Goal: Task Accomplishment & Management: Manage account settings

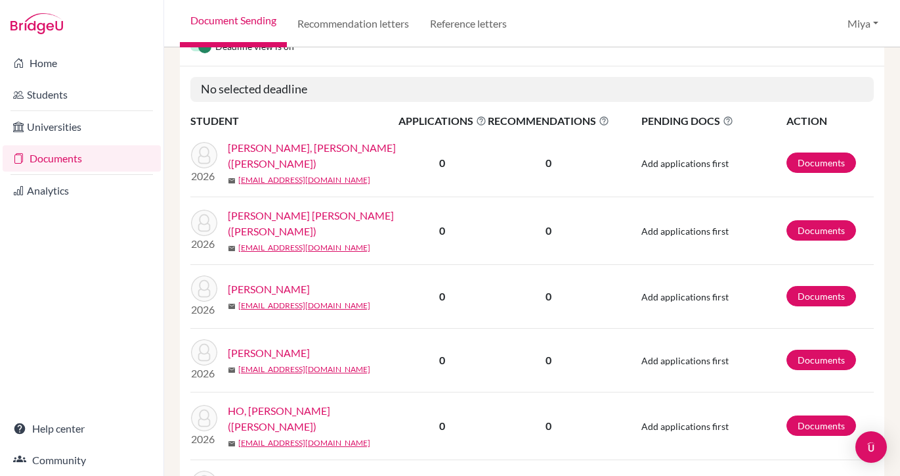
scroll to position [216, 0]
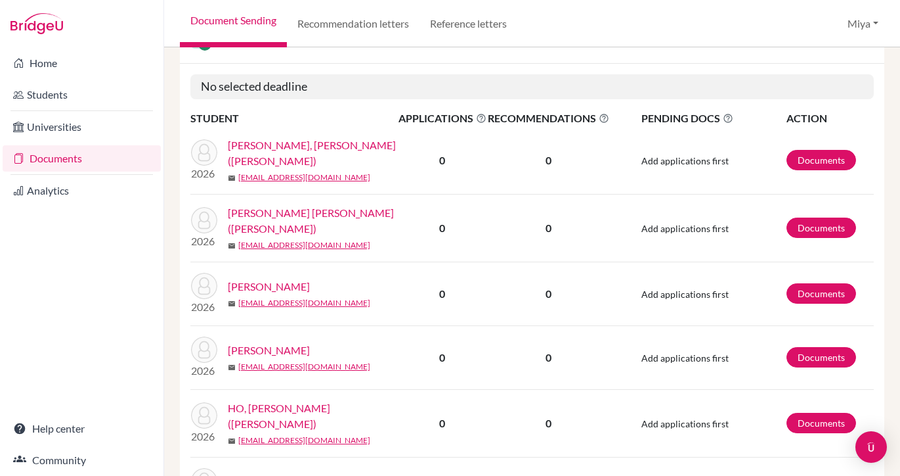
click at [315, 149] on link "[PERSON_NAME], [PERSON_NAME] ([PERSON_NAME])" at bounding box center [317, 153] width 179 height 32
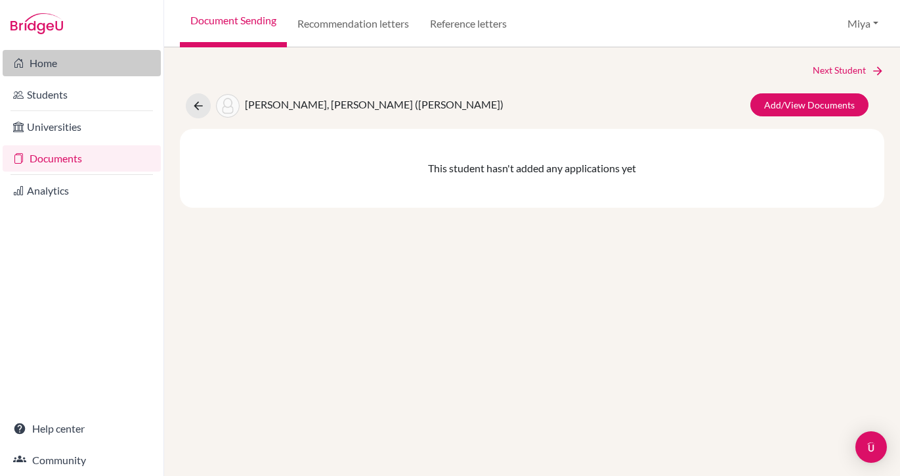
click at [43, 58] on link "Home" at bounding box center [82, 63] width 158 height 26
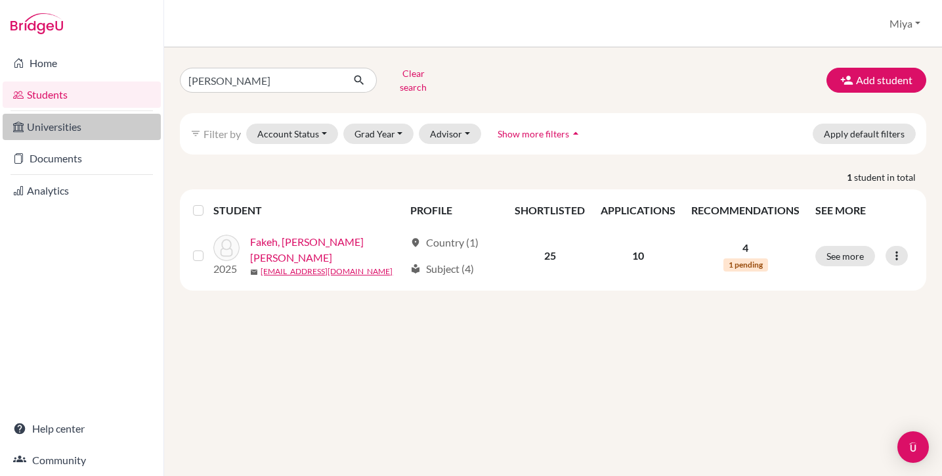
click at [54, 127] on link "Universities" at bounding box center [82, 127] width 158 height 26
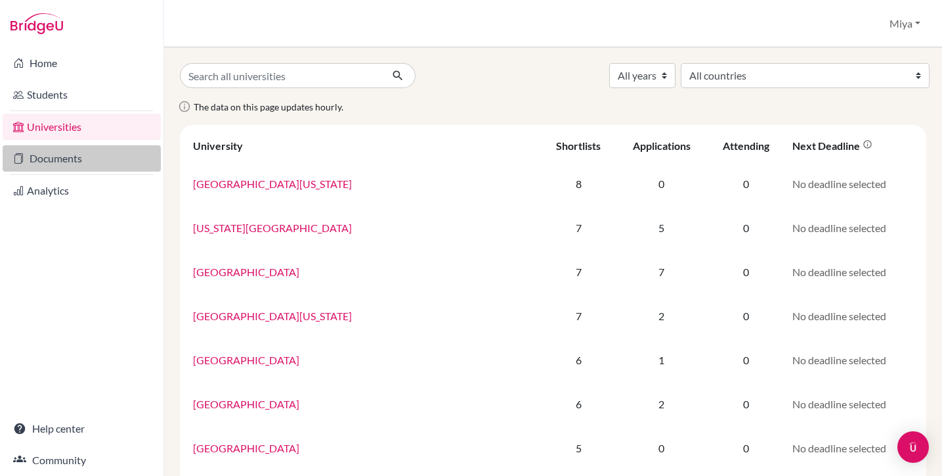
click at [51, 165] on link "Documents" at bounding box center [82, 158] width 158 height 26
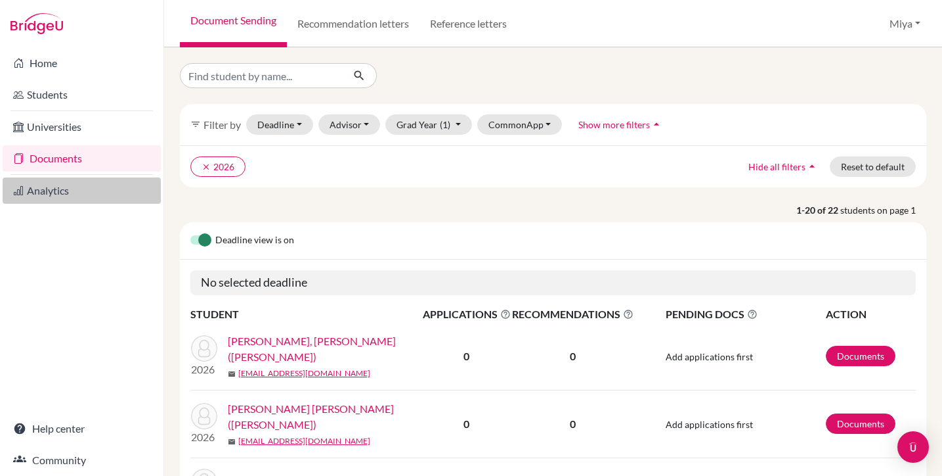
click at [51, 189] on link "Analytics" at bounding box center [82, 190] width 158 height 26
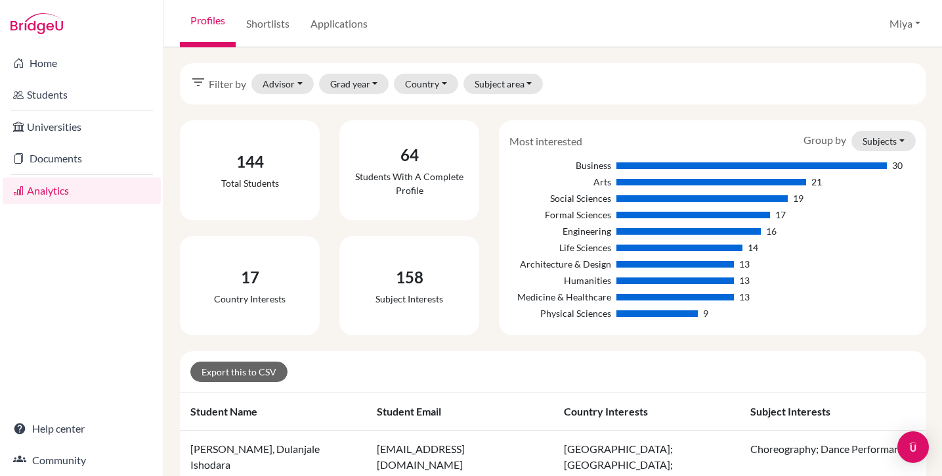
click at [916, 22] on button "Miya" at bounding box center [905, 23] width 43 height 25
click at [885, 74] on link "School Settings" at bounding box center [877, 74] width 104 height 21
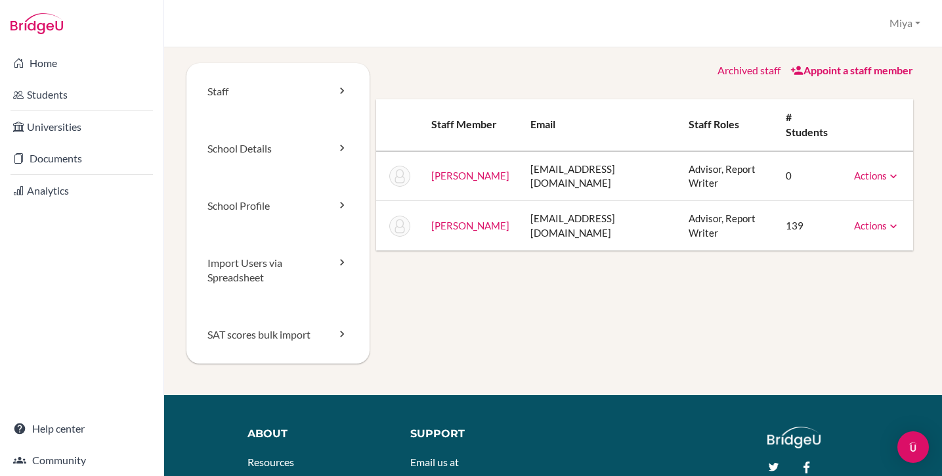
click at [919, 24] on button "Miya" at bounding box center [905, 23] width 43 height 24
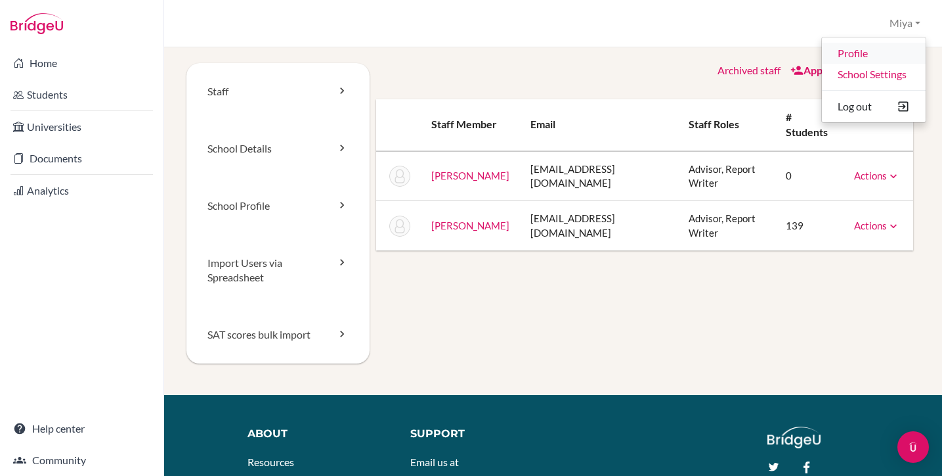
click at [864, 53] on link "Profile" at bounding box center [874, 53] width 104 height 21
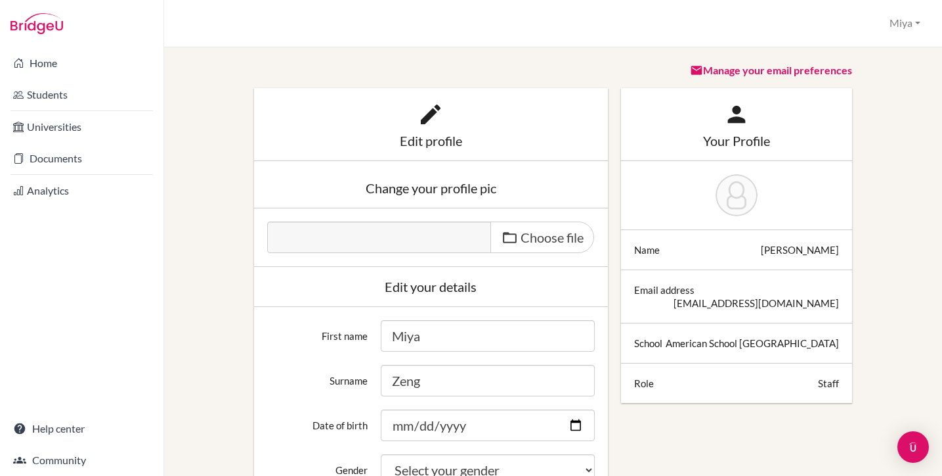
click at [918, 23] on button "Miya" at bounding box center [905, 23] width 43 height 24
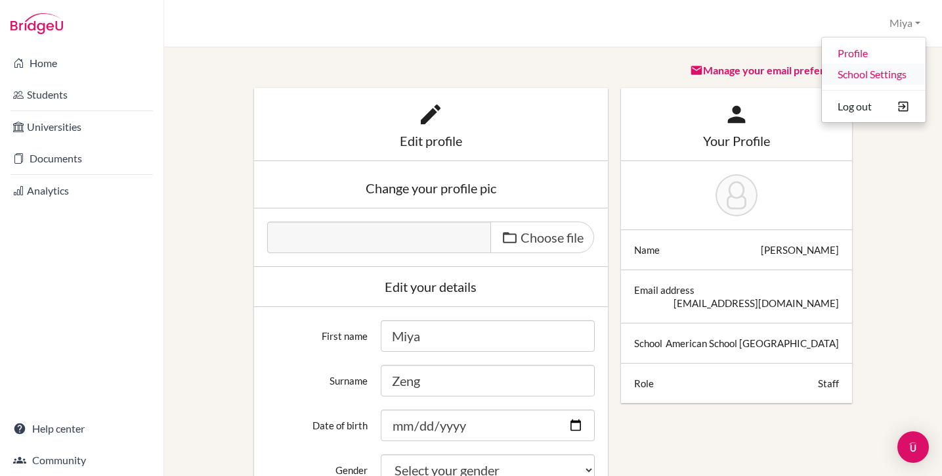
click at [891, 72] on link "School Settings" at bounding box center [874, 74] width 104 height 21
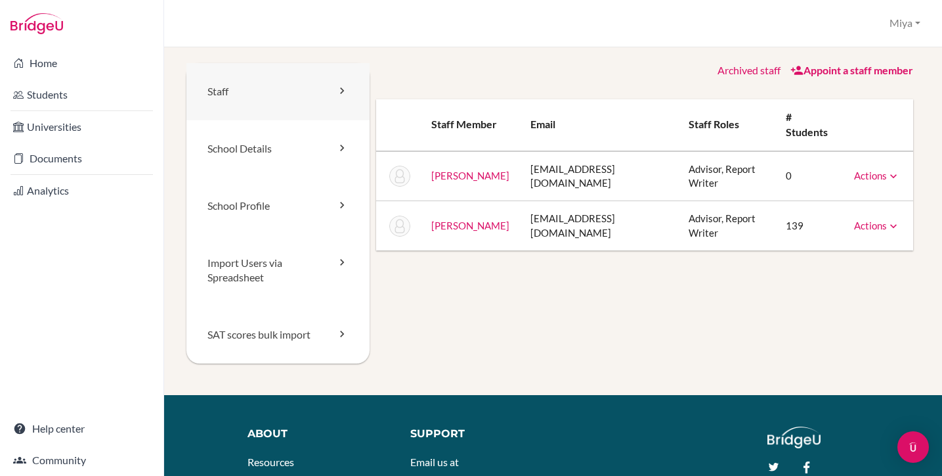
click at [269, 93] on link "Staff" at bounding box center [278, 91] width 183 height 57
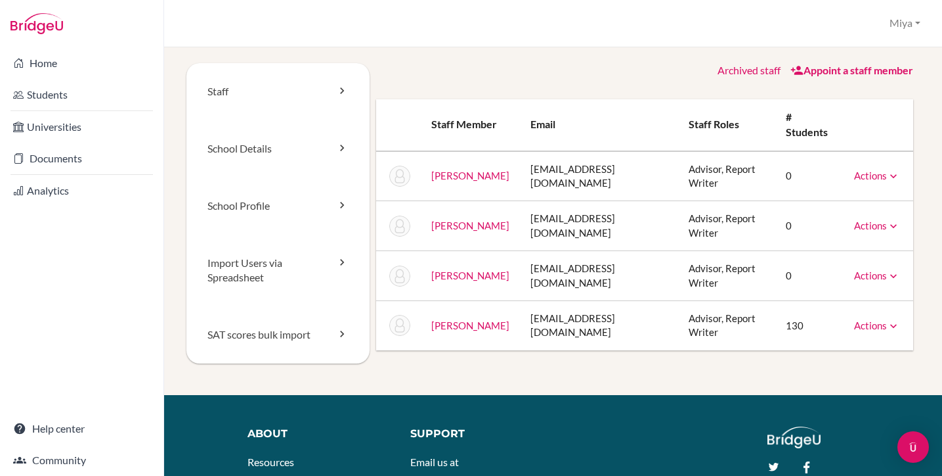
click at [837, 147] on th "# students" at bounding box center [810, 125] width 68 height 52
click at [893, 221] on icon at bounding box center [893, 225] width 13 height 13
click at [894, 171] on icon at bounding box center [893, 175] width 13 height 13
click at [265, 201] on link "School Profile" at bounding box center [278, 205] width 183 height 57
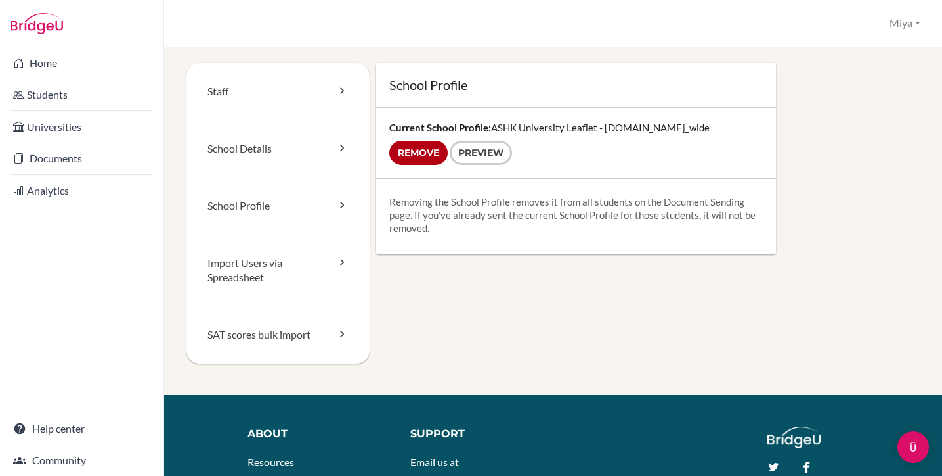
click at [543, 125] on div "Current School Profile: [GEOGRAPHIC_DATA] Leaflet - [DOMAIN_NAME]_wide Remove P…" at bounding box center [575, 143] width 399 height 70
click at [485, 150] on link "Preview" at bounding box center [481, 153] width 62 height 24
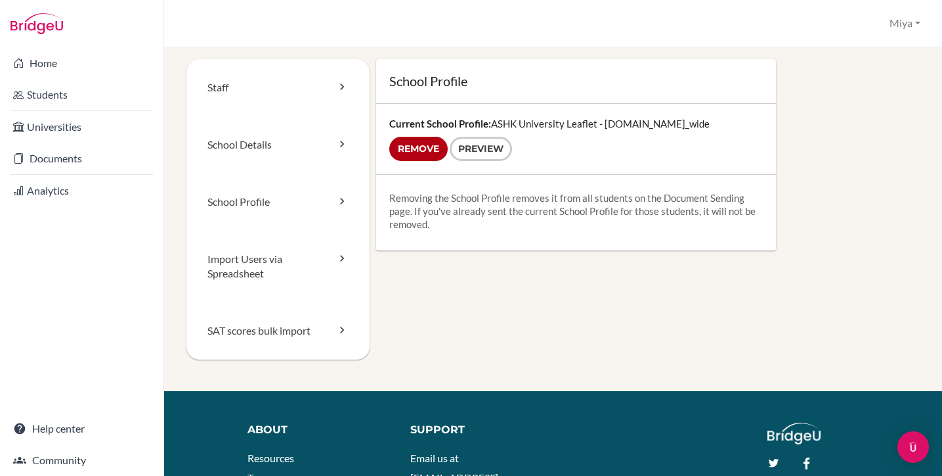
click at [698, 209] on p "Removing the School Profile removes it from all students on the Document Sendin…" at bounding box center [575, 210] width 373 height 39
click at [424, 221] on p "Removing the School Profile removes it from all students on the Document Sendin…" at bounding box center [575, 210] width 373 height 39
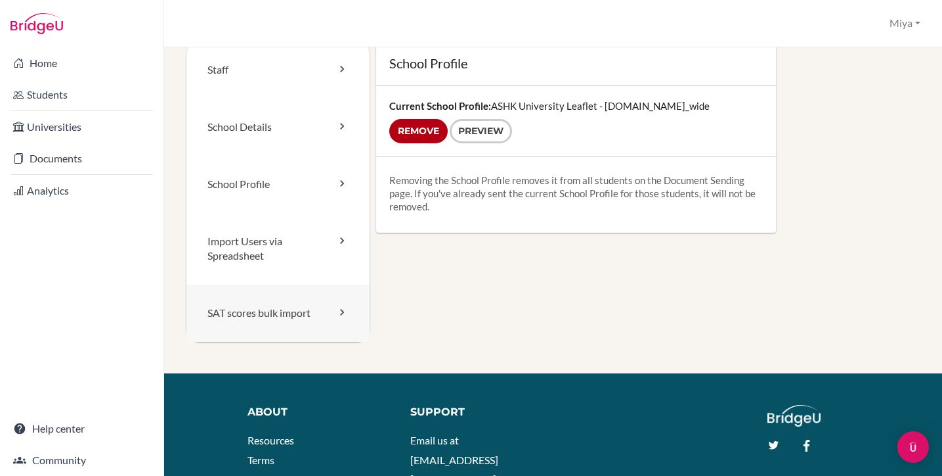
scroll to position [24, 0]
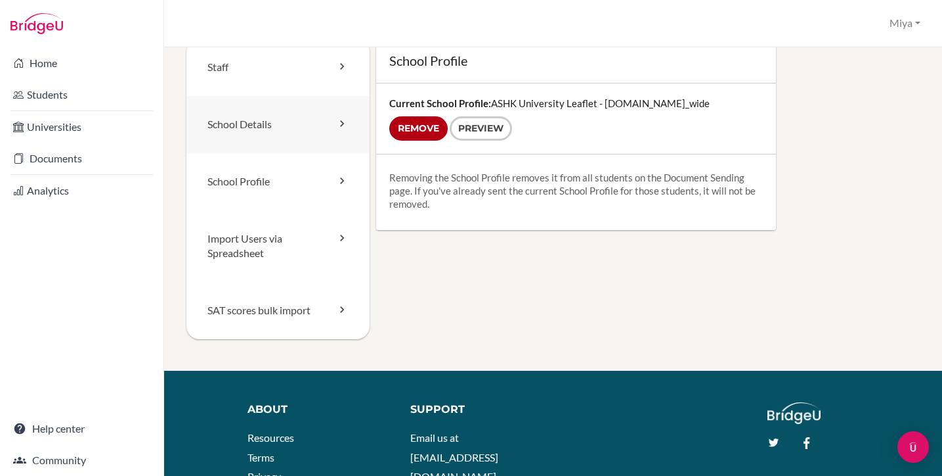
click at [343, 123] on icon at bounding box center [342, 123] width 13 height 13
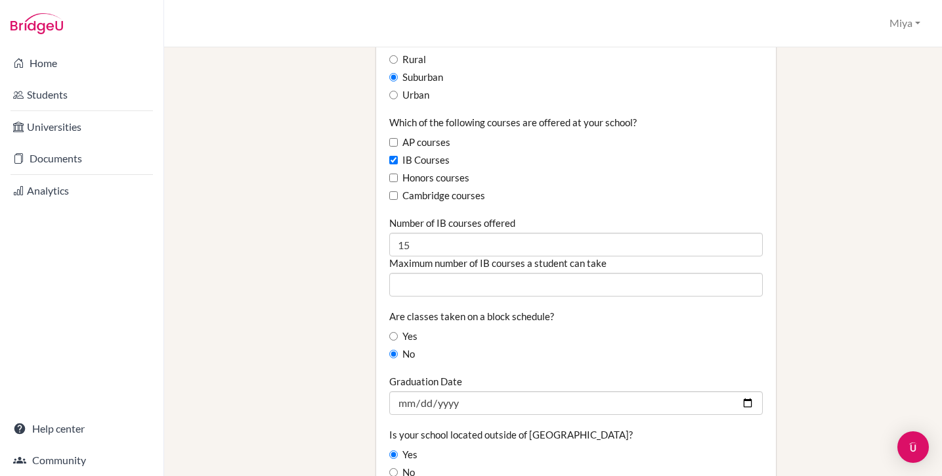
scroll to position [791, 0]
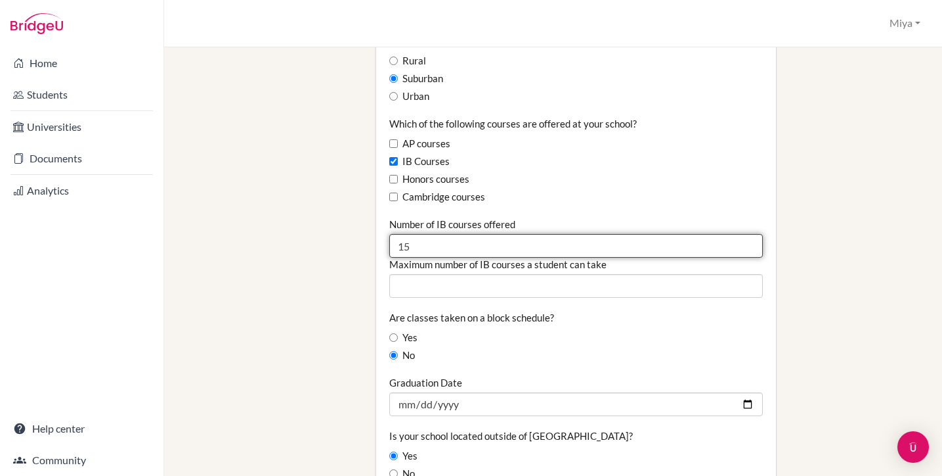
click at [414, 234] on input "15" at bounding box center [575, 246] width 373 height 24
click at [749, 234] on input "16" at bounding box center [575, 246] width 373 height 24
click at [749, 234] on input "17" at bounding box center [575, 246] width 373 height 24
type input "18"
click at [749, 234] on input "18" at bounding box center [575, 246] width 373 height 24
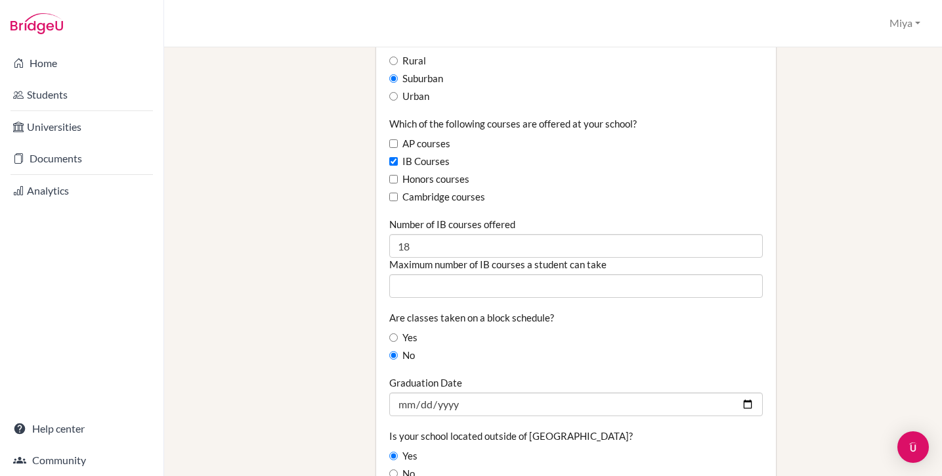
click at [753, 190] on div "Cambridge courses" at bounding box center [575, 197] width 373 height 14
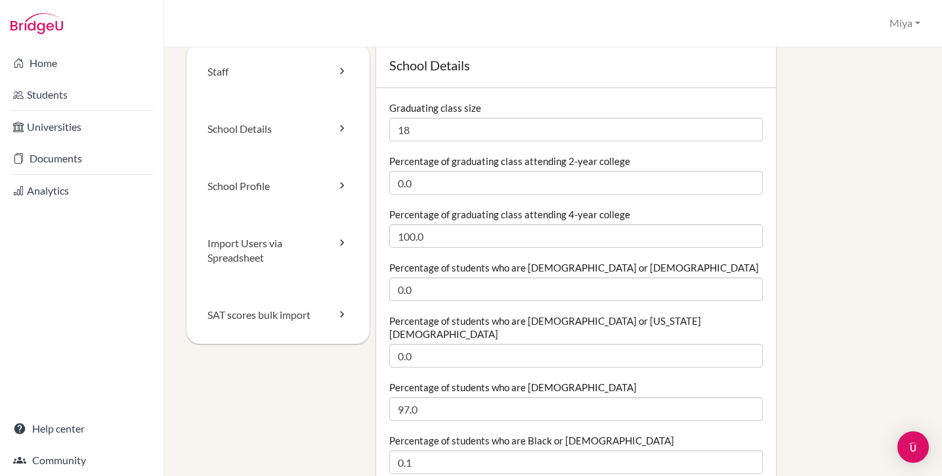
scroll to position [24, 0]
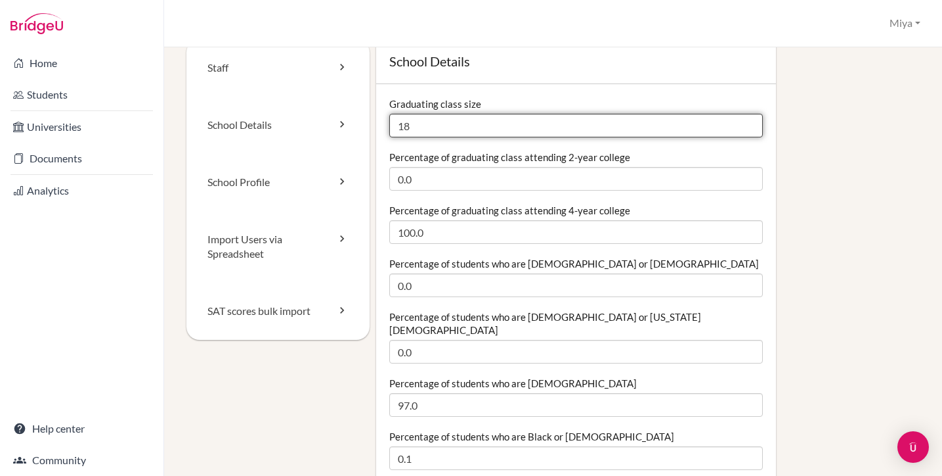
drag, startPoint x: 413, startPoint y: 126, endPoint x: 405, endPoint y: 123, distance: 8.3
click at [405, 123] on input "18" at bounding box center [575, 126] width 373 height 24
type input "15"
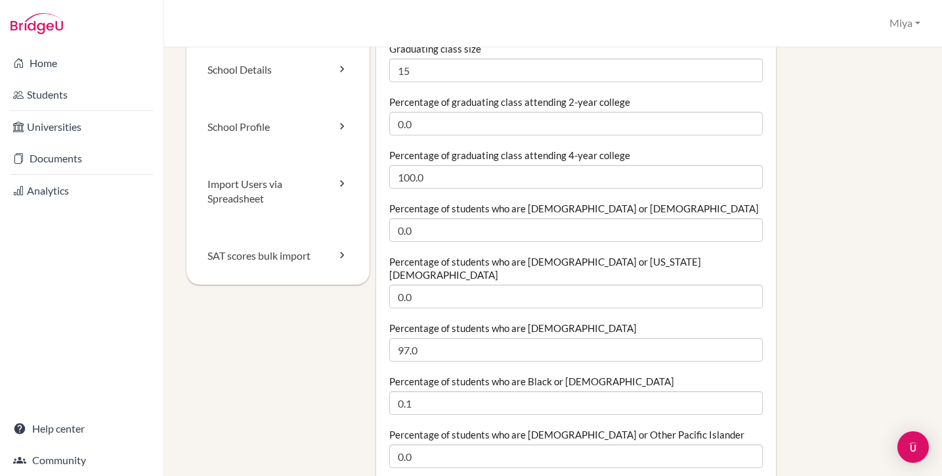
scroll to position [85, 14]
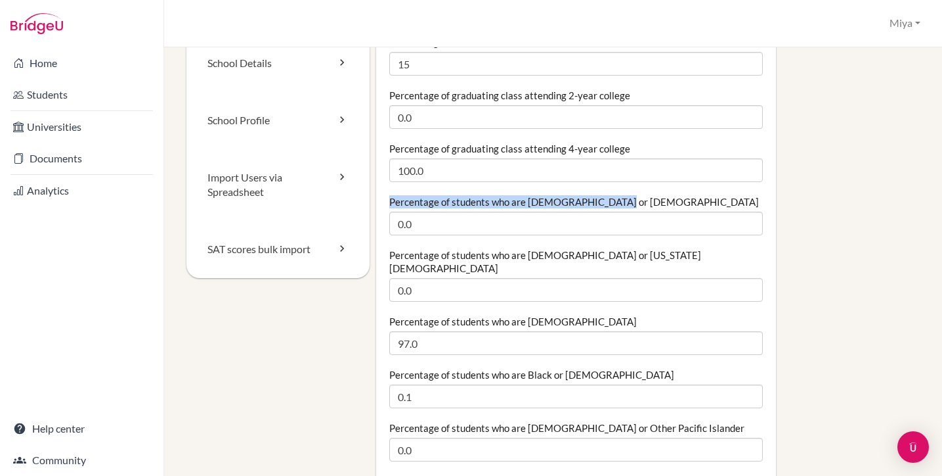
drag, startPoint x: 601, startPoint y: 200, endPoint x: 359, endPoint y: 196, distance: 242.4
copy label "Percentage of students who are [DEMOGRAPHIC_DATA] or [DEMOGRAPHIC_DATA]"
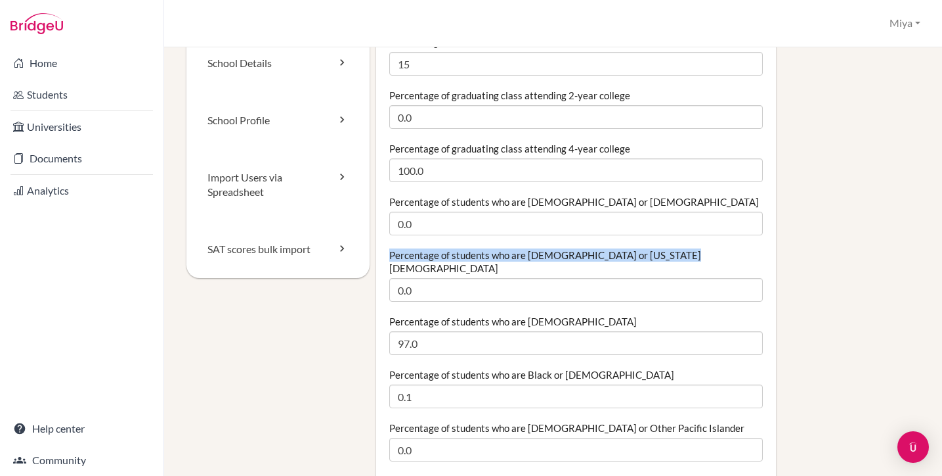
drag, startPoint x: 664, startPoint y: 253, endPoint x: 365, endPoint y: 252, distance: 298.8
copy label "Percentage of students who are [DEMOGRAPHIC_DATA] or [US_STATE][DEMOGRAPHIC_DAT…"
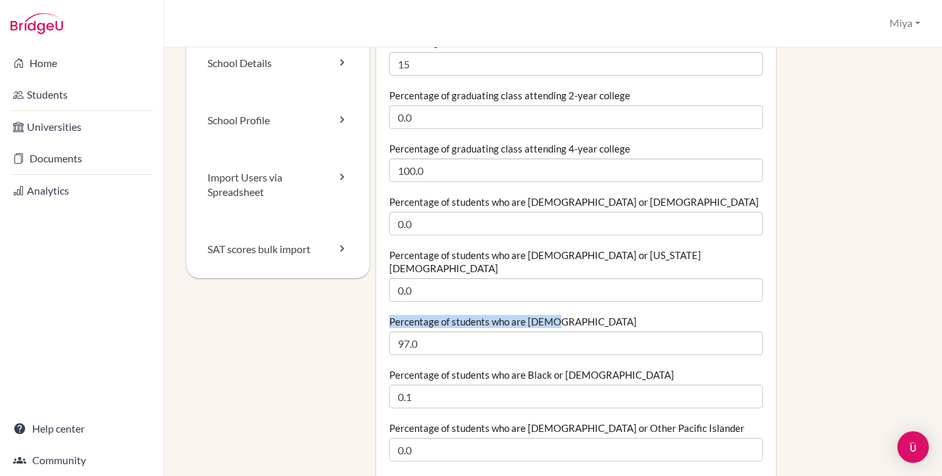
drag, startPoint x: 543, startPoint y: 308, endPoint x: 369, endPoint y: 305, distance: 174.1
copy label "Percentage of students who are [DEMOGRAPHIC_DATA]"
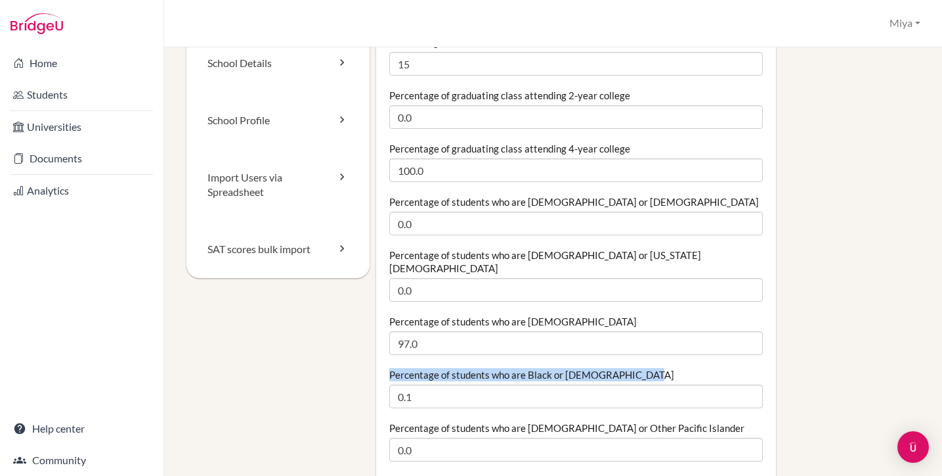
drag, startPoint x: 633, startPoint y: 361, endPoint x: 363, endPoint y: 355, distance: 270.6
copy label "Percentage of students who are Black or [DEMOGRAPHIC_DATA]"
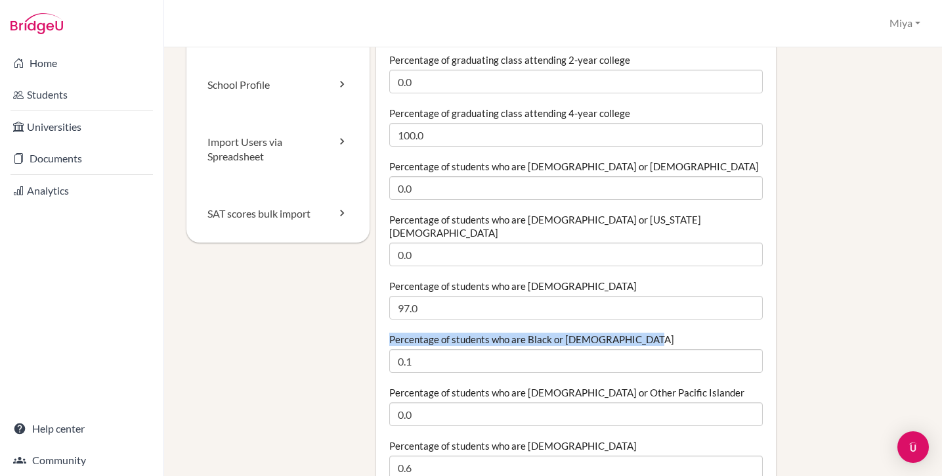
scroll to position [131, 14]
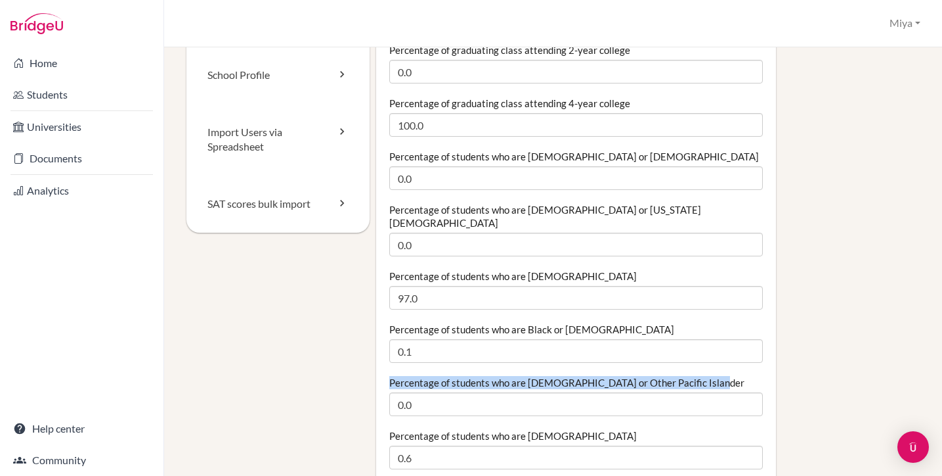
drag, startPoint x: 705, startPoint y: 367, endPoint x: 372, endPoint y: 370, distance: 333.7
copy label "Percentage of students who are [DEMOGRAPHIC_DATA] or Other Pacific Islander"
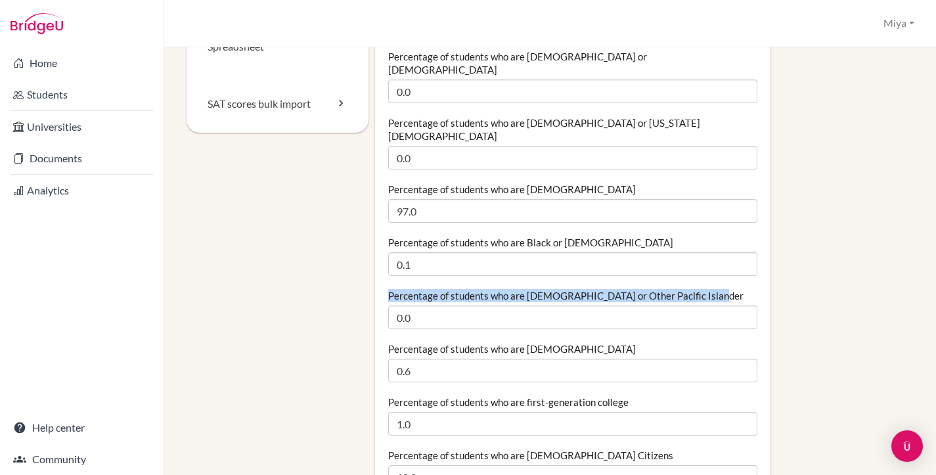
scroll to position [244, 14]
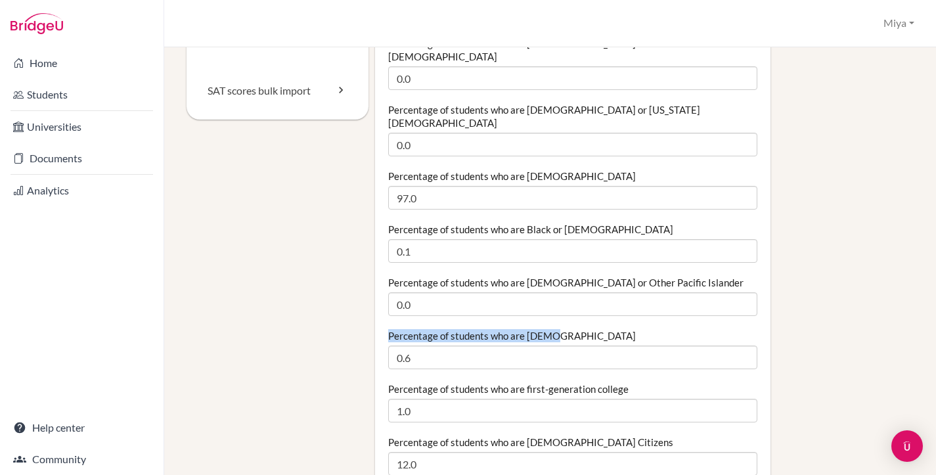
drag, startPoint x: 549, startPoint y: 310, endPoint x: 367, endPoint y: 307, distance: 181.9
copy label "Percentage of students who are [DEMOGRAPHIC_DATA]"
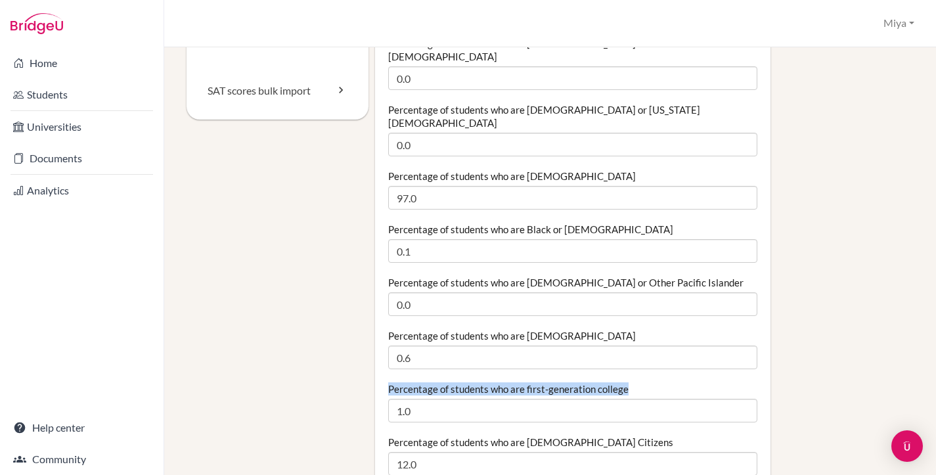
drag, startPoint x: 624, startPoint y: 361, endPoint x: 355, endPoint y: 357, distance: 268.6
copy label "Percentage of students who are first-generation college"
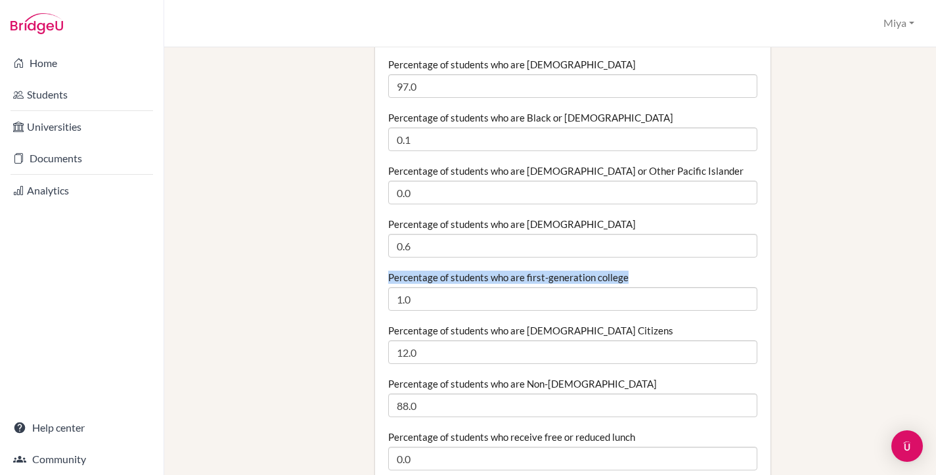
scroll to position [361, 14]
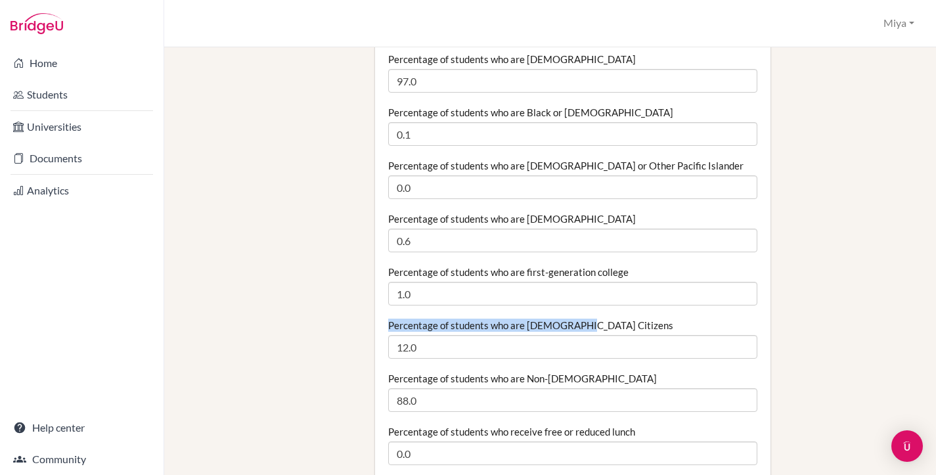
drag, startPoint x: 569, startPoint y: 298, endPoint x: 364, endPoint y: 298, distance: 204.9
copy label "Percentage of students who are [DEMOGRAPHIC_DATA] Citizens"
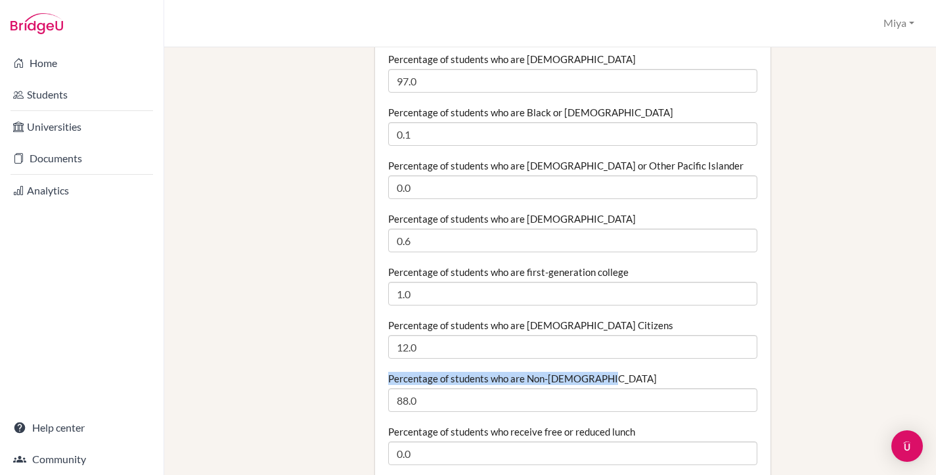
drag, startPoint x: 596, startPoint y: 351, endPoint x: 372, endPoint y: 351, distance: 224.6
copy label "Percentage of students who are Non-[DEMOGRAPHIC_DATA]"
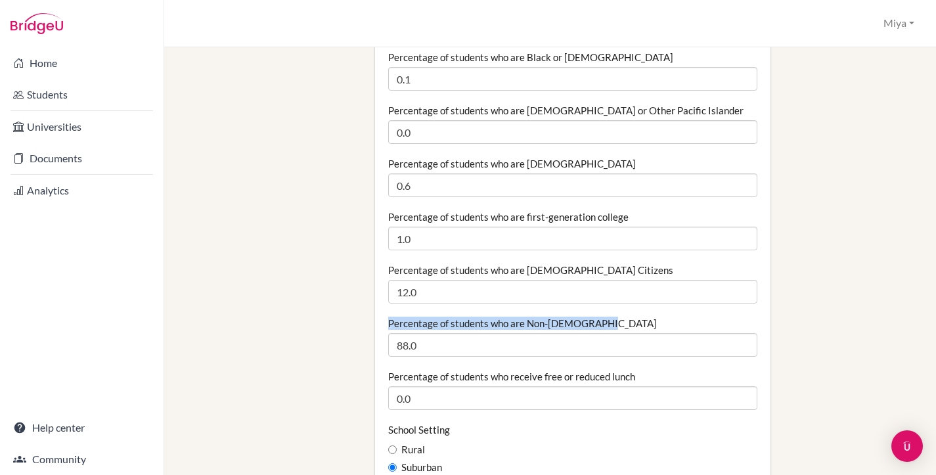
scroll to position [432, 14]
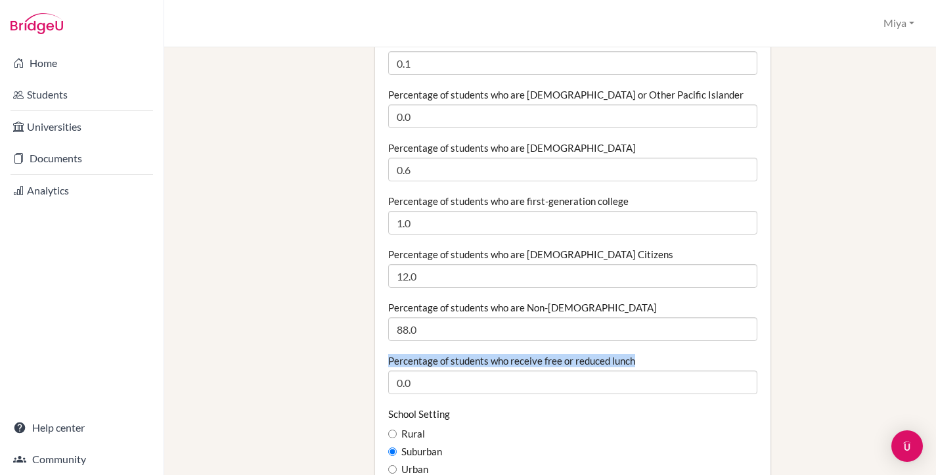
drag, startPoint x: 635, startPoint y: 334, endPoint x: 356, endPoint y: 336, distance: 279.1
copy label "Percentage of students who receive free or reduced lunch"
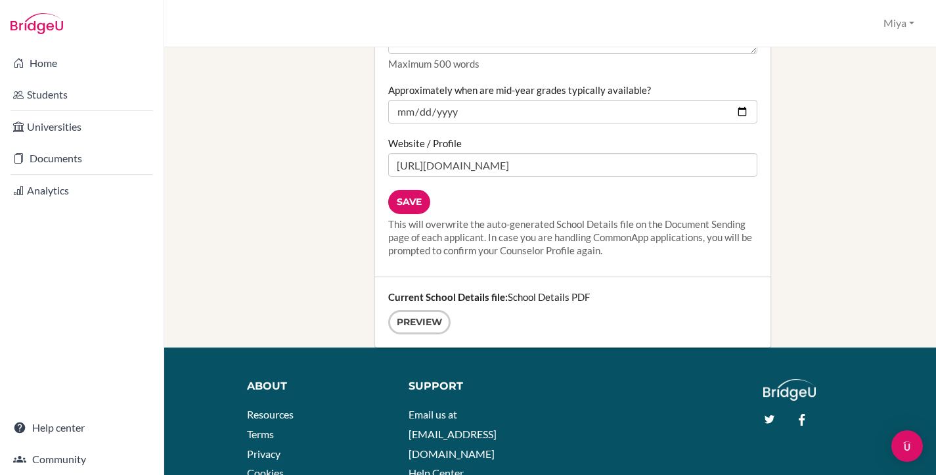
scroll to position [1780, 12]
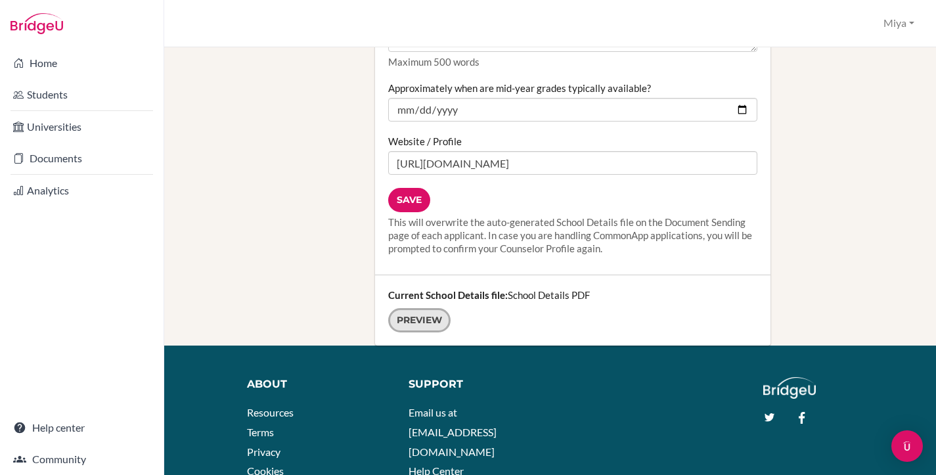
click at [413, 308] on link "Preview" at bounding box center [419, 320] width 62 height 24
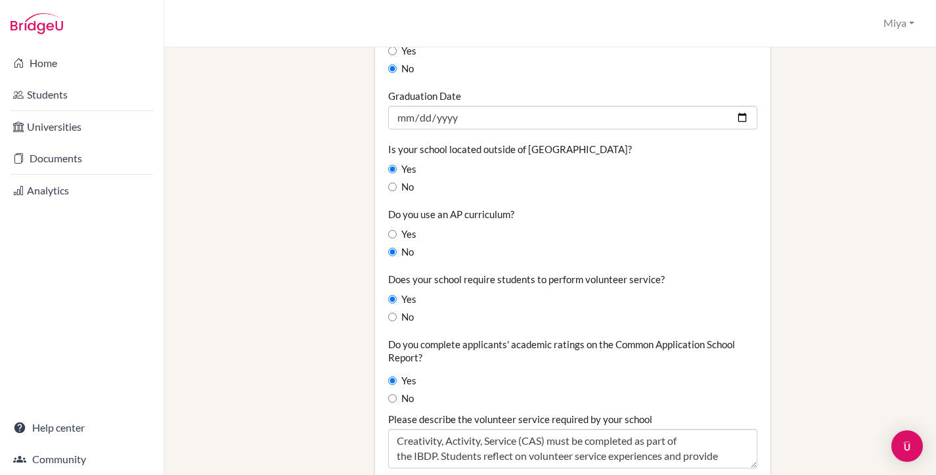
scroll to position [946, 12]
